Goal: Task Accomplishment & Management: Use online tool/utility

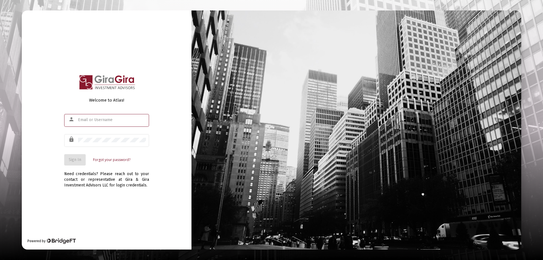
click at [82, 121] on input "text" at bounding box center [112, 120] width 68 height 5
type input "[PERSON_NAME][EMAIL_ADDRESS][DOMAIN_NAME]"
click at [78, 139] on div "lock" at bounding box center [72, 140] width 11 height 10
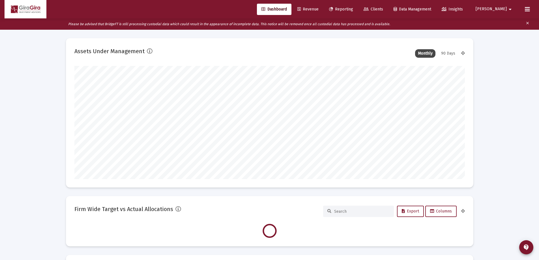
scroll to position [113, 210]
click at [353, 8] on span "Reporting" at bounding box center [341, 9] width 24 height 5
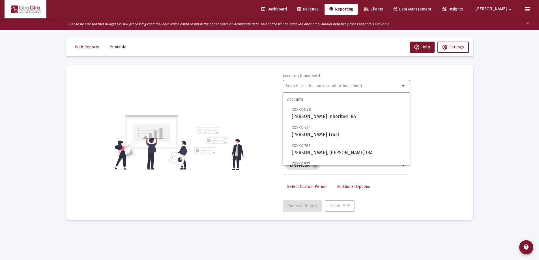
click at [294, 85] on input "text" at bounding box center [343, 86] width 115 height 5
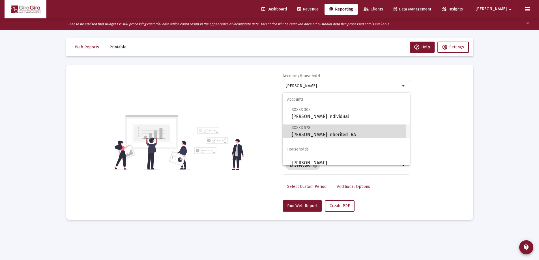
click at [314, 130] on span "XXXXX 578 [PERSON_NAME] Inherited IRA" at bounding box center [349, 131] width 114 height 14
type input "[PERSON_NAME] Inherited IRA"
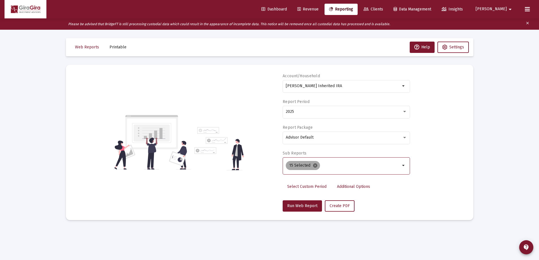
click at [315, 164] on mat-icon "cancel" at bounding box center [315, 165] width 5 height 5
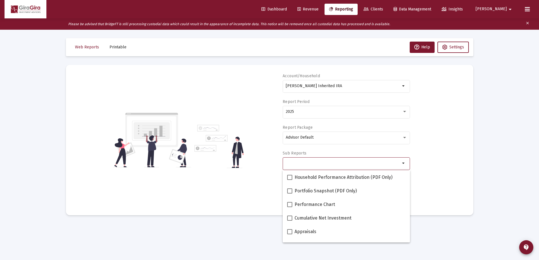
scroll to position [28, 0]
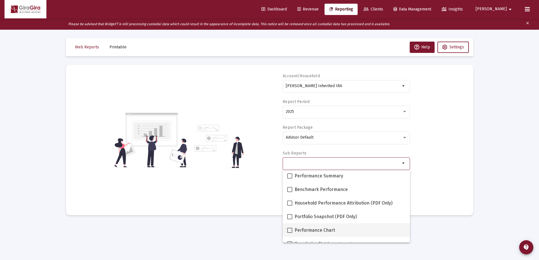
drag, startPoint x: 290, startPoint y: 230, endPoint x: 302, endPoint y: 228, distance: 12.2
click at [291, 230] on span at bounding box center [289, 230] width 5 height 5
click at [290, 233] on input "Performance Chart" at bounding box center [290, 233] width 0 height 0
checkbox input "true"
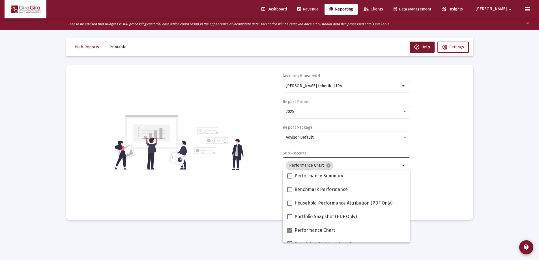
click at [425, 191] on div "Account/Household [PERSON_NAME] Inherited IRA arrow_drop_down Report Period 202…" at bounding box center [269, 142] width 391 height 138
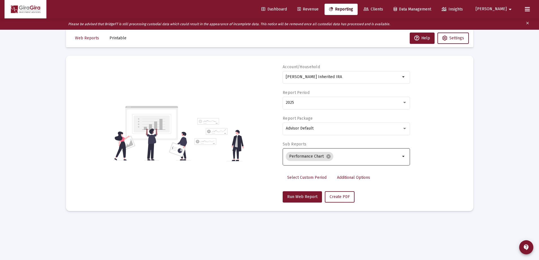
scroll to position [11, 0]
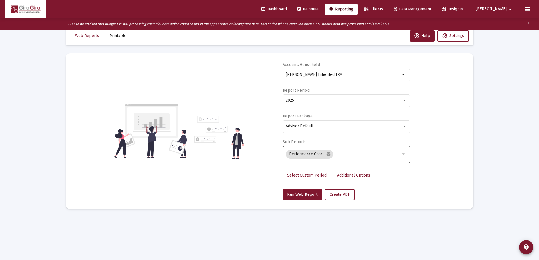
click at [347, 175] on span "Additional Options" at bounding box center [353, 175] width 33 height 5
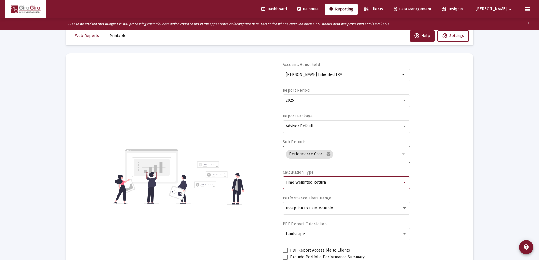
click at [320, 182] on span "Time Weighted Return" at bounding box center [306, 182] width 40 height 5
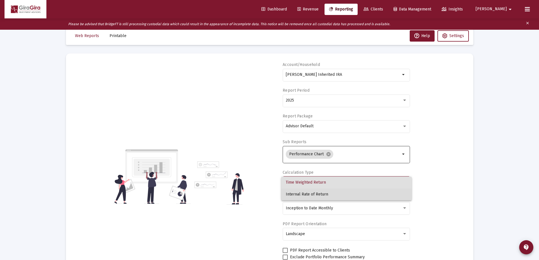
click at [316, 192] on span "Internal Rate of Return" at bounding box center [346, 195] width 121 height 12
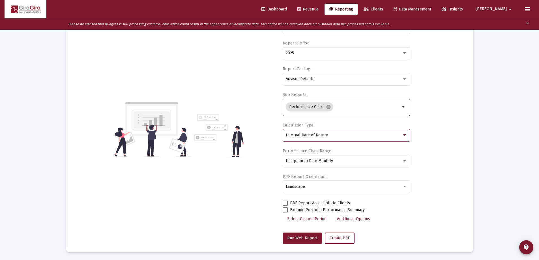
scroll to position [59, 0]
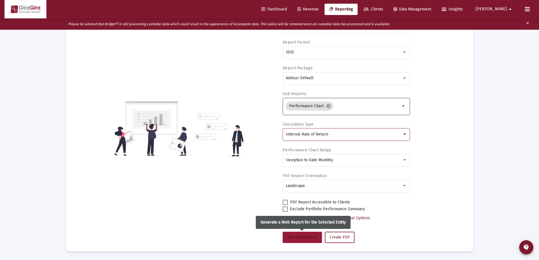
click at [303, 236] on span "Run Web Report" at bounding box center [302, 237] width 30 height 5
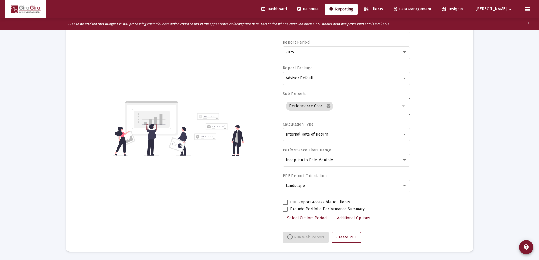
select select "View all"
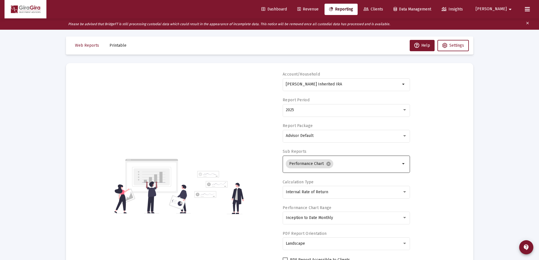
scroll to position [0, 0]
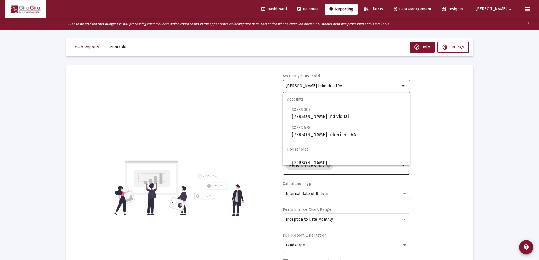
drag, startPoint x: 286, startPoint y: 85, endPoint x: 503, endPoint y: 81, distance: 216.3
click at [305, 113] on span "XXXXX 307 [PERSON_NAME] Individual" at bounding box center [349, 113] width 114 height 14
type input "[PERSON_NAME] Individual"
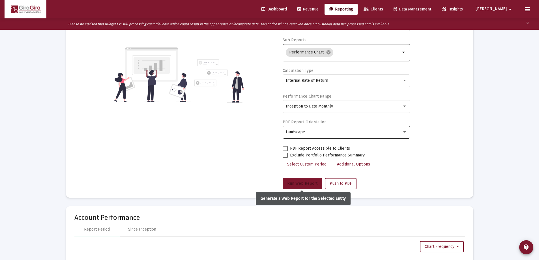
click at [303, 183] on span "Run Web Report" at bounding box center [302, 183] width 30 height 5
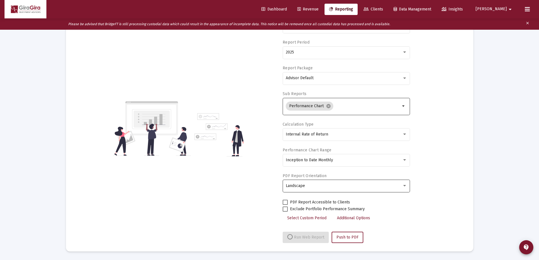
scroll to position [113, 0]
select select "View all"
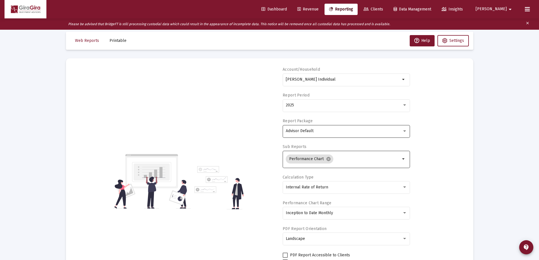
scroll to position [0, 0]
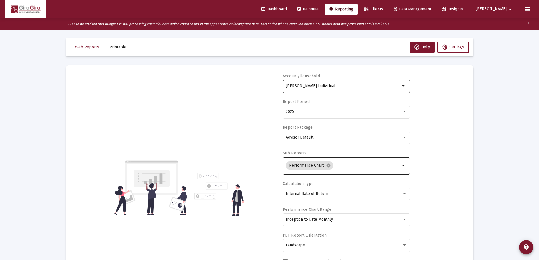
click at [307, 85] on input "[PERSON_NAME] Individual" at bounding box center [343, 86] width 115 height 5
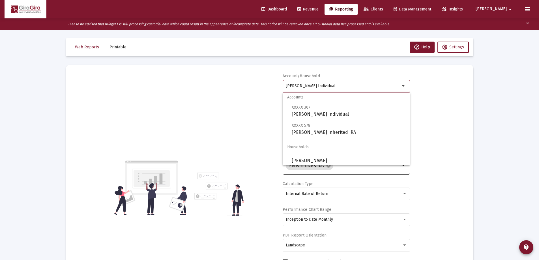
scroll to position [5, 0]
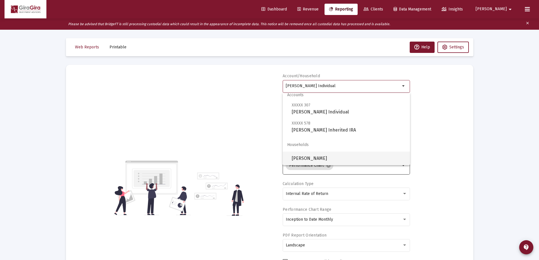
click at [300, 157] on span "[PERSON_NAME]" at bounding box center [349, 159] width 114 height 14
type input "[PERSON_NAME]"
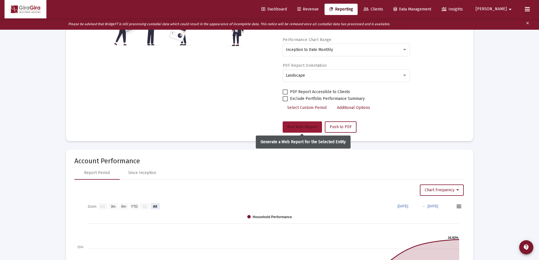
click at [299, 129] on span "Run Web Report" at bounding box center [302, 127] width 30 height 5
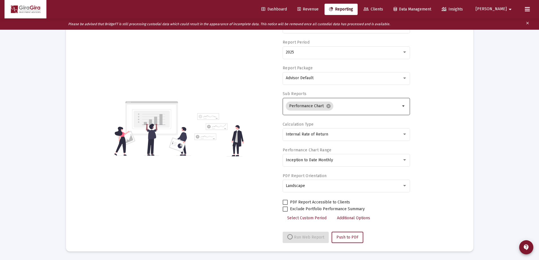
scroll to position [170, 0]
select select "View all"
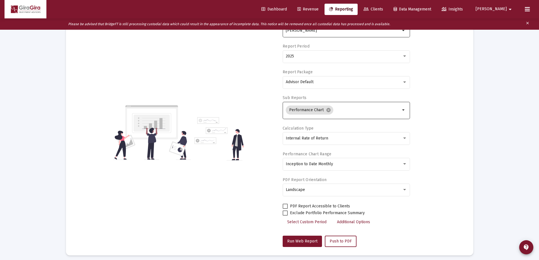
scroll to position [0, 0]
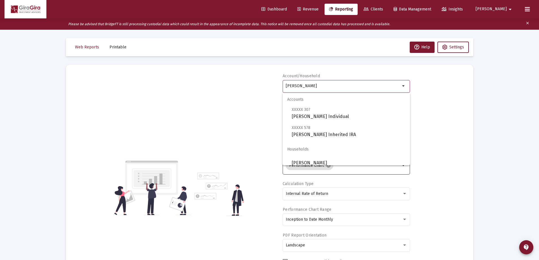
drag, startPoint x: 287, startPoint y: 85, endPoint x: 430, endPoint y: 95, distance: 143.5
click at [428, 95] on div "Account/Household [PERSON_NAME] Household arrow_drop_down Report Period 2025 Re…" at bounding box center [269, 187] width 391 height 229
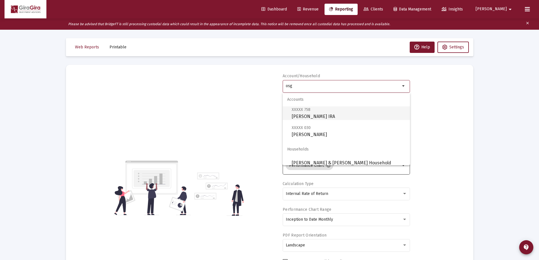
click at [314, 114] on span "XXXXX 758 [PERSON_NAME] IRA" at bounding box center [349, 113] width 114 height 14
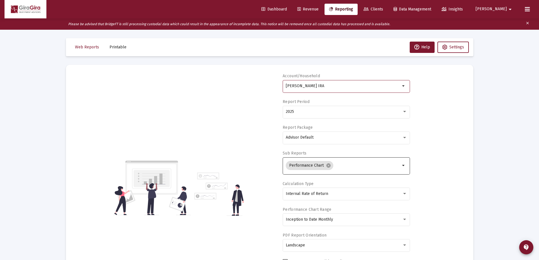
click at [292, 85] on input "[PERSON_NAME] IRA" at bounding box center [343, 86] width 115 height 5
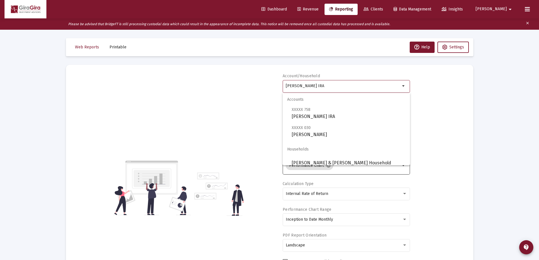
drag, startPoint x: 286, startPoint y: 85, endPoint x: 430, endPoint y: 91, distance: 144.5
click at [428, 94] on div "Account/[PERSON_NAME] IRA arrow_drop_down Report Period 2025 Report Package Adv…" at bounding box center [269, 187] width 391 height 229
click at [312, 131] on span "XXXXX 030 [PERSON_NAME]" at bounding box center [349, 131] width 114 height 14
type input "[PERSON_NAME]"
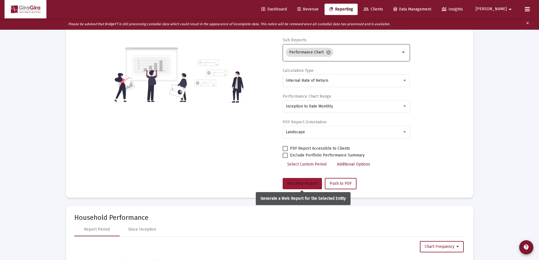
click at [304, 181] on button "Run Web Report" at bounding box center [302, 183] width 39 height 11
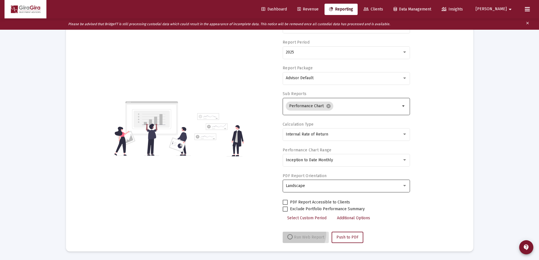
scroll to position [59, 0]
select select "View all"
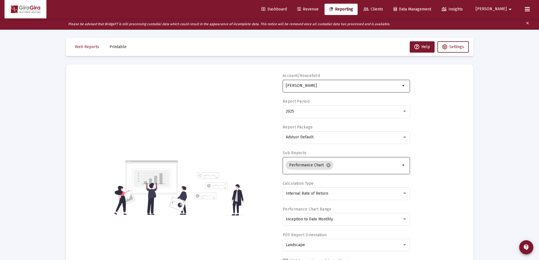
scroll to position [0, 0]
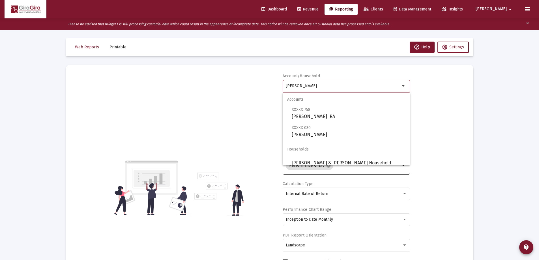
drag, startPoint x: 286, startPoint y: 84, endPoint x: 509, endPoint y: 87, distance: 222.5
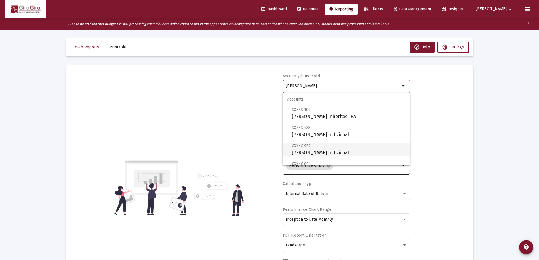
click at [314, 150] on span "XXXXX 952 [PERSON_NAME] Individual" at bounding box center [349, 149] width 114 height 14
type input "[PERSON_NAME] Individual"
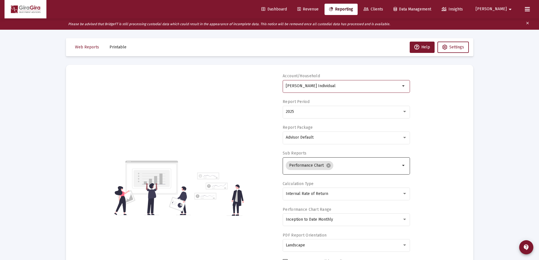
scroll to position [57, 0]
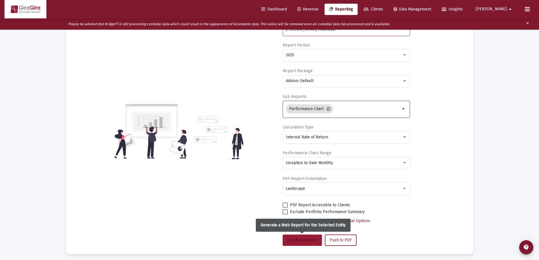
click at [304, 240] on span "Run Web Report" at bounding box center [302, 240] width 30 height 5
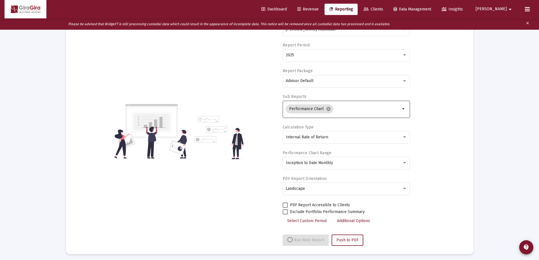
select select "View all"
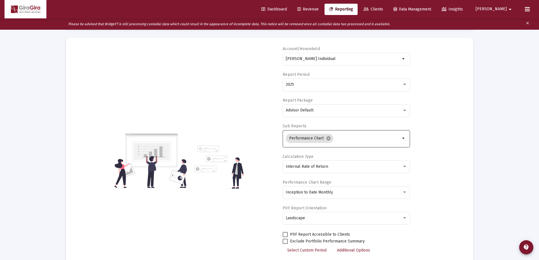
scroll to position [0, 0]
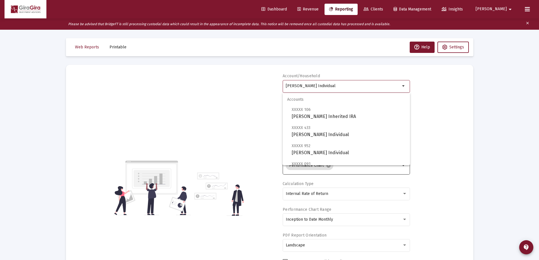
click at [301, 87] on input "[PERSON_NAME] Individual" at bounding box center [343, 86] width 115 height 5
click at [346, 115] on span "XXXXX 106 [PERSON_NAME] Inherited [PERSON_NAME]" at bounding box center [349, 113] width 114 height 14
type input "[PERSON_NAME] Inherited IRA"
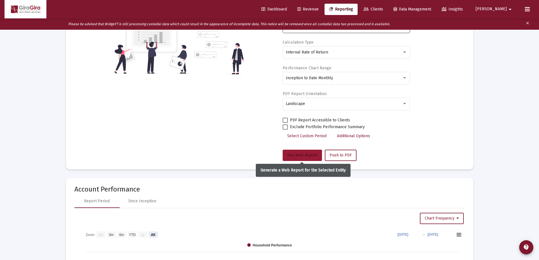
click at [307, 154] on span "Run Web Report" at bounding box center [302, 155] width 30 height 5
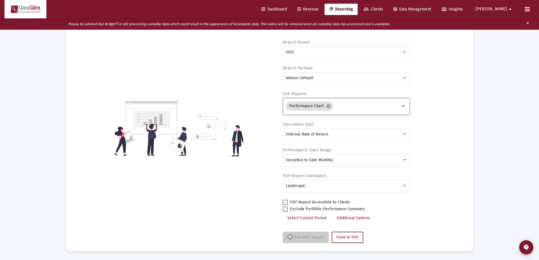
scroll to position [59, 0]
select select "View all"
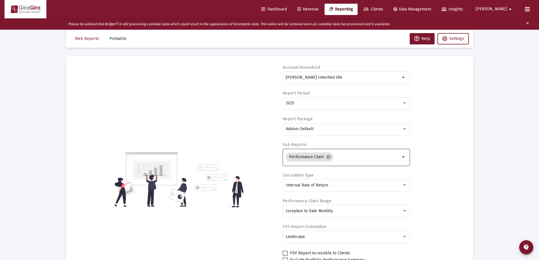
scroll to position [0, 0]
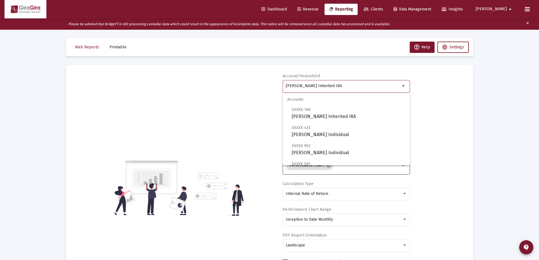
drag, startPoint x: 286, startPoint y: 85, endPoint x: 432, endPoint y: 80, distance: 146.5
click at [432, 80] on div "Account/Household [PERSON_NAME] Inherited IRA arrow_drop_down Report Period 202…" at bounding box center [269, 187] width 391 height 229
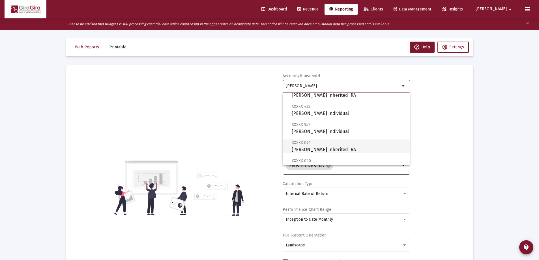
scroll to position [28, 0]
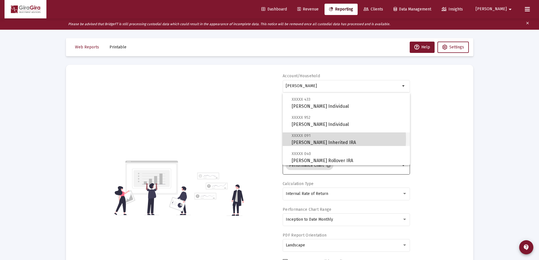
click at [312, 139] on span "XXXXX 091 [PERSON_NAME] Inherited IRA" at bounding box center [349, 139] width 114 height 14
type input "[PERSON_NAME] Inherited IRA"
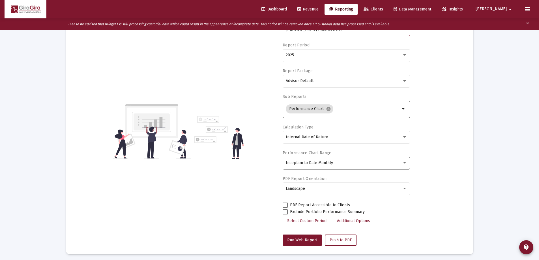
scroll to position [0, 0]
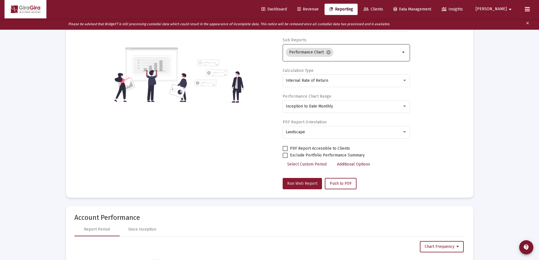
click at [305, 184] on span "Run Web Report" at bounding box center [302, 183] width 30 height 5
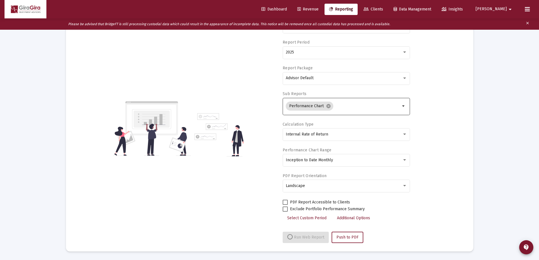
select select "View all"
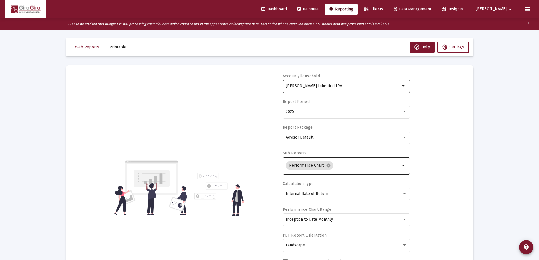
click at [309, 87] on input "[PERSON_NAME] Inherited IRA" at bounding box center [343, 86] width 115 height 5
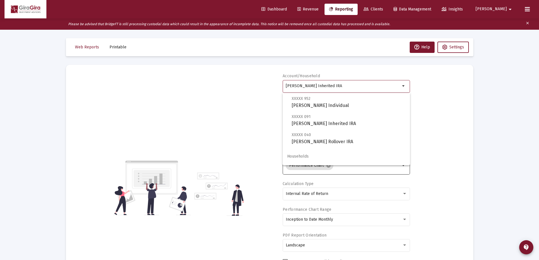
scroll to position [57, 0]
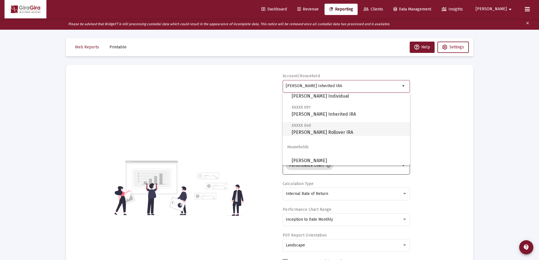
click at [319, 130] on span "XXXXX 040 [PERSON_NAME] Rollover IRA" at bounding box center [349, 129] width 114 height 14
type input "[PERSON_NAME] Rollover IRA"
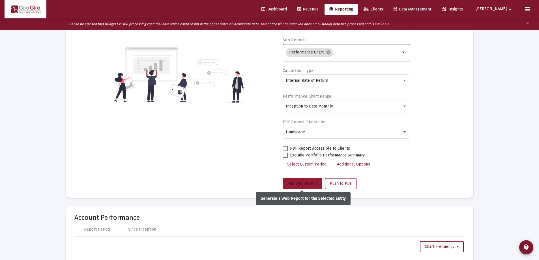
click at [311, 182] on span "Run Web Report" at bounding box center [302, 183] width 30 height 5
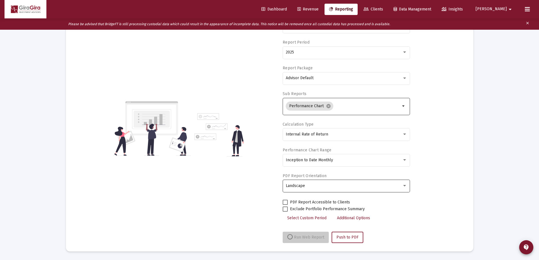
select select "View all"
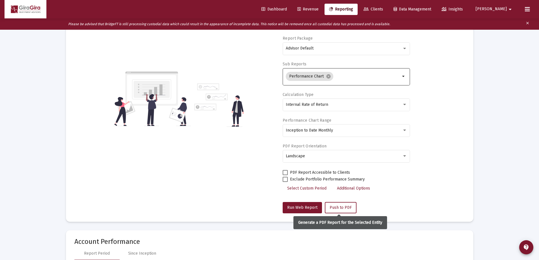
scroll to position [142, 0]
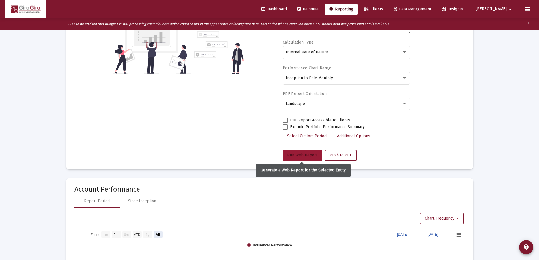
click at [301, 155] on span "Run Web Report" at bounding box center [302, 155] width 30 height 5
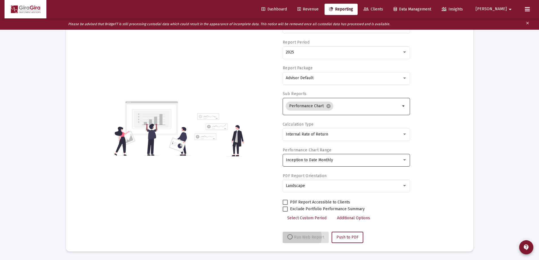
select select "View all"
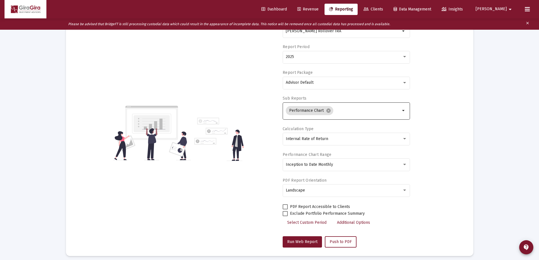
scroll to position [0, 0]
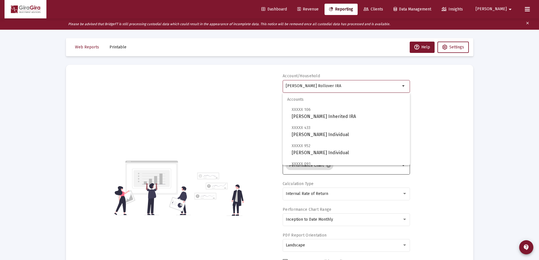
click at [310, 86] on input "[PERSON_NAME] Rollover IRA" at bounding box center [343, 86] width 115 height 5
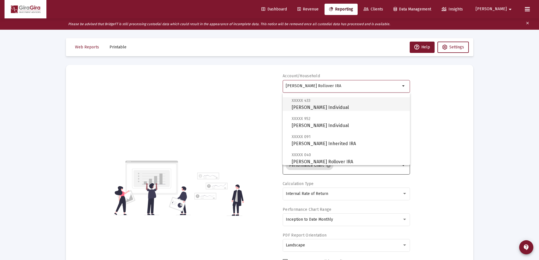
scroll to position [57, 0]
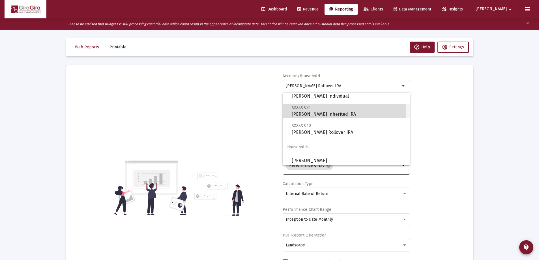
click at [313, 114] on span "XXXXX 091 [PERSON_NAME] Inherited IRA" at bounding box center [349, 111] width 114 height 14
type input "[PERSON_NAME] Inherited IRA"
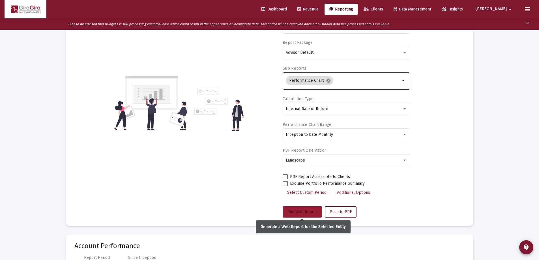
click at [297, 208] on button "Run Web Report" at bounding box center [302, 211] width 39 height 11
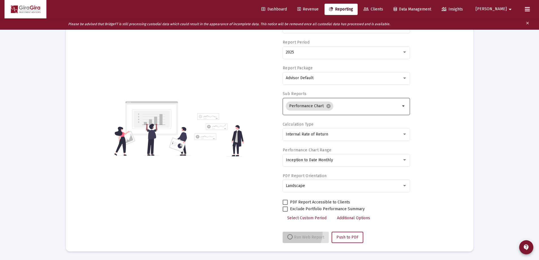
scroll to position [85, 0]
select select "View all"
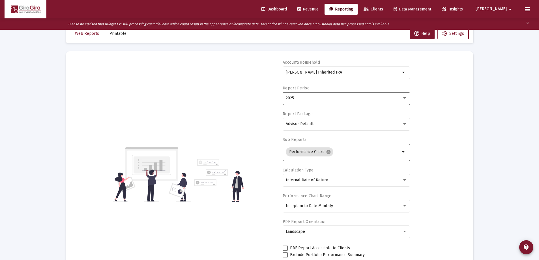
scroll to position [0, 0]
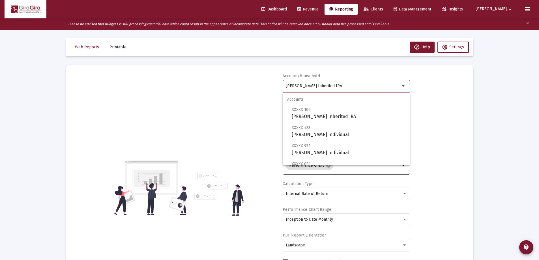
click at [296, 85] on input "[PERSON_NAME] Inherited IRA" at bounding box center [343, 86] width 115 height 5
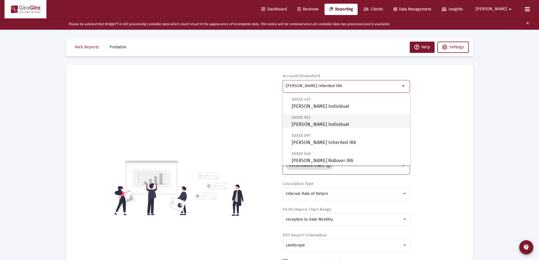
click at [311, 121] on span "XXXXX 952 [PERSON_NAME] Individual" at bounding box center [349, 121] width 114 height 14
type input "[PERSON_NAME] Individual"
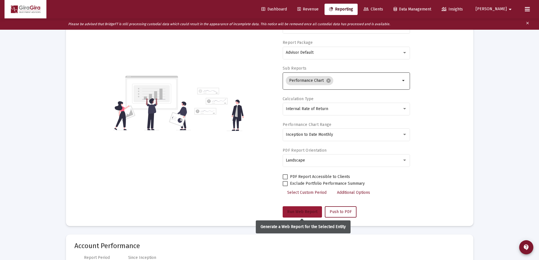
click at [305, 211] on span "Run Web Report" at bounding box center [302, 211] width 30 height 5
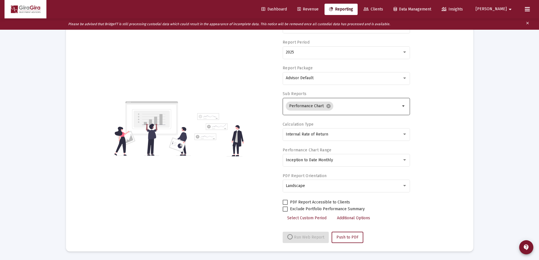
select select "View all"
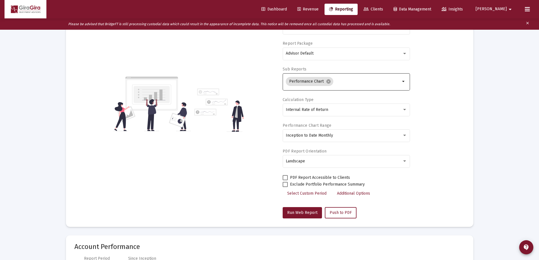
scroll to position [0, 0]
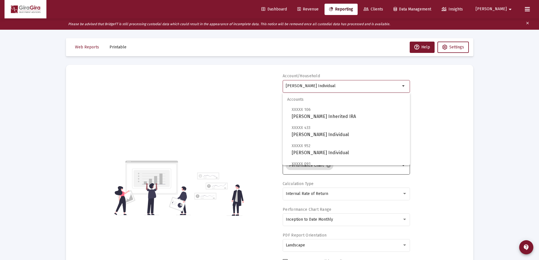
drag, startPoint x: 286, startPoint y: 84, endPoint x: 559, endPoint y: 91, distance: 273.2
click at [539, 91] on html "Dashboard Revenue Reporting Clients Data Management Insights [PERSON_NAME] Plea…" at bounding box center [269, 130] width 539 height 260
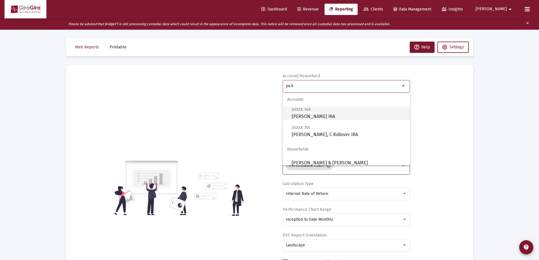
click at [305, 112] on span "XXXXX 169 [PERSON_NAME] IRA" at bounding box center [349, 113] width 114 height 14
type input "[PERSON_NAME] IRA"
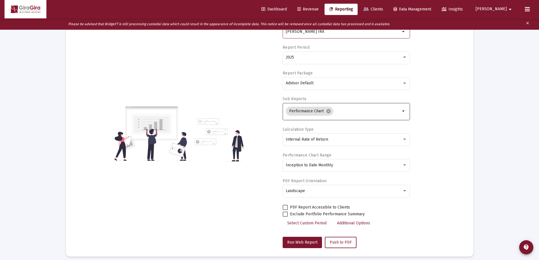
scroll to position [85, 0]
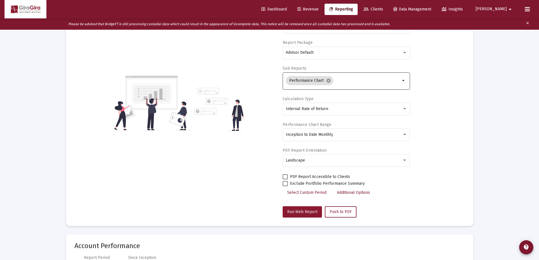
click at [300, 211] on span "Run Web Report" at bounding box center [302, 211] width 30 height 5
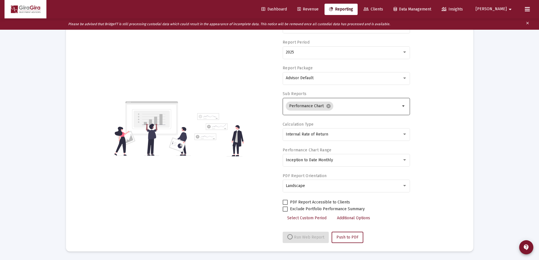
select select "View all"
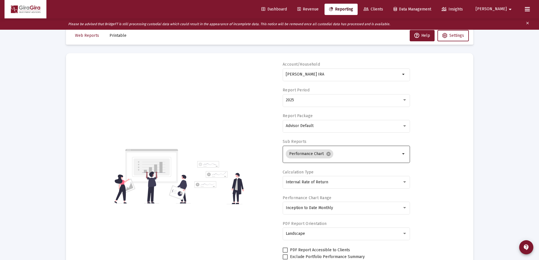
scroll to position [0, 0]
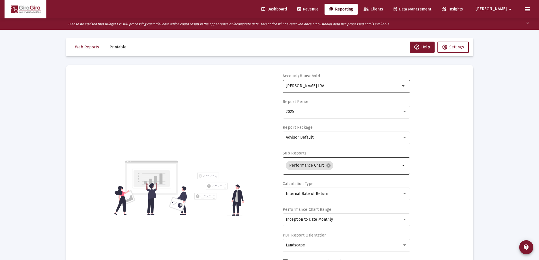
click at [303, 83] on div "[PERSON_NAME] IRA" at bounding box center [343, 86] width 115 height 14
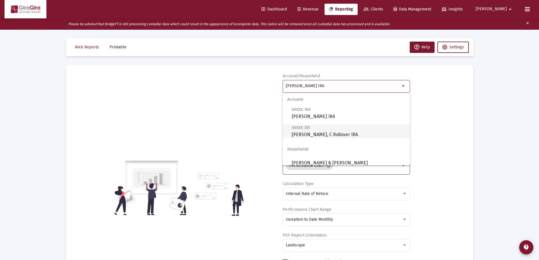
click at [318, 134] on span "XXXXX 355 [PERSON_NAME], C Rollover IRA" at bounding box center [349, 131] width 114 height 14
type input "[PERSON_NAME], C Rollover IRA"
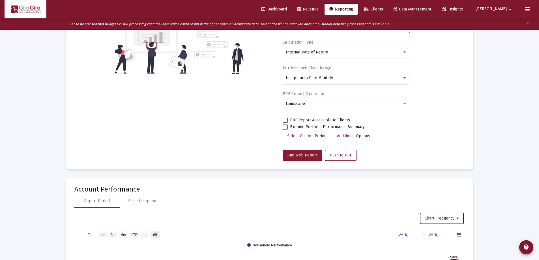
click at [303, 155] on span "Run Web Report" at bounding box center [302, 155] width 30 height 5
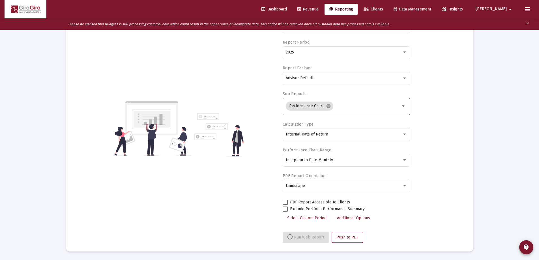
select select "View all"
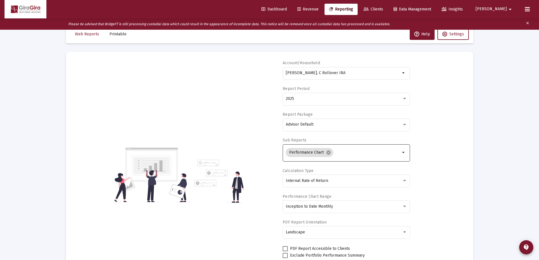
scroll to position [0, 0]
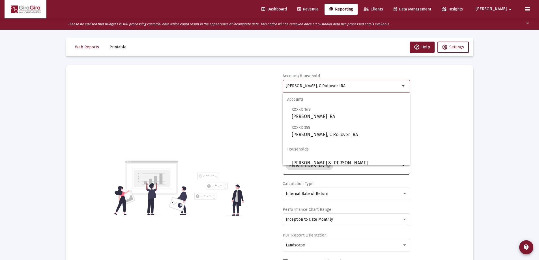
drag, startPoint x: 286, startPoint y: 85, endPoint x: 495, endPoint y: 137, distance: 215.1
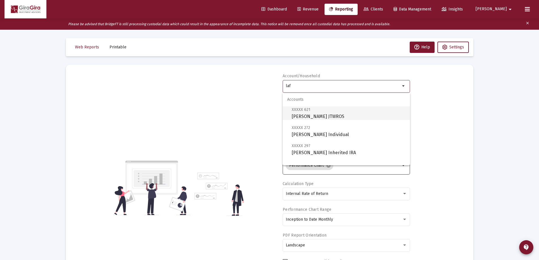
click at [319, 113] on span "XXXXX 621 [PERSON_NAME] JTWROS" at bounding box center [349, 113] width 114 height 14
type input "[PERSON_NAME] JTWROS"
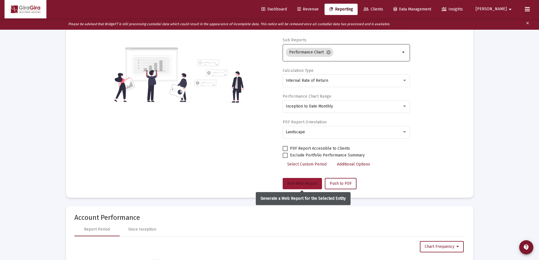
click at [303, 185] on span "Run Web Report" at bounding box center [302, 183] width 30 height 5
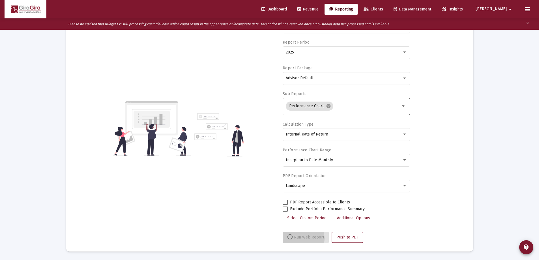
select select "View all"
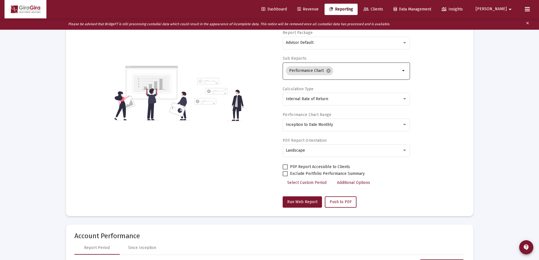
scroll to position [113, 0]
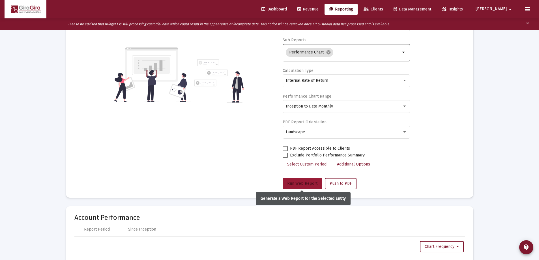
click at [308, 182] on span "Run Web Report" at bounding box center [302, 183] width 30 height 5
select select "View all"
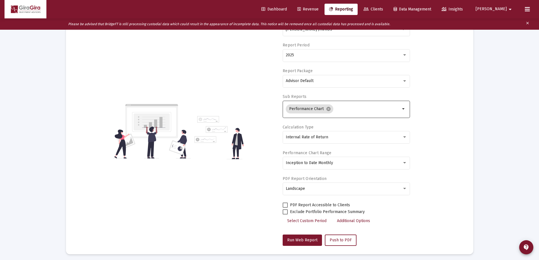
scroll to position [0, 0]
